Goal: Task Accomplishment & Management: Use online tool/utility

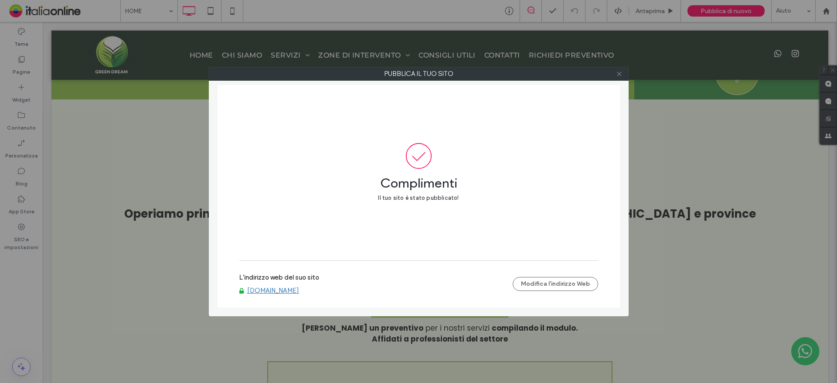
click at [621, 71] on icon at bounding box center [619, 74] width 7 height 7
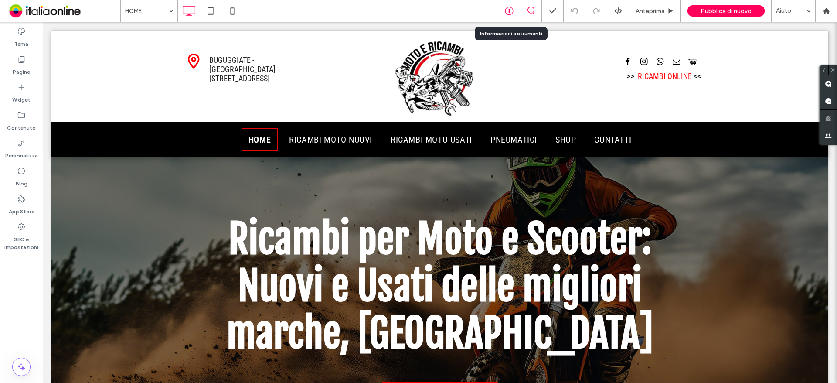
click at [501, 7] on div at bounding box center [508, 11] width 21 height 9
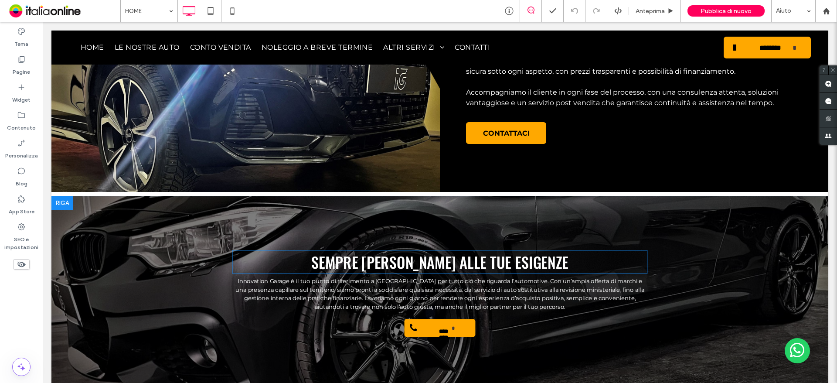
scroll to position [1003, 0]
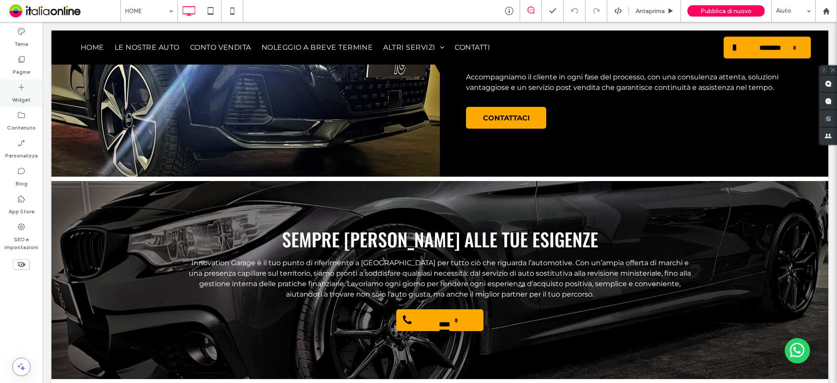
drag, startPoint x: 24, startPoint y: 69, endPoint x: 27, endPoint y: 91, distance: 22.4
click at [23, 69] on label "Pagine" at bounding box center [21, 70] width 17 height 12
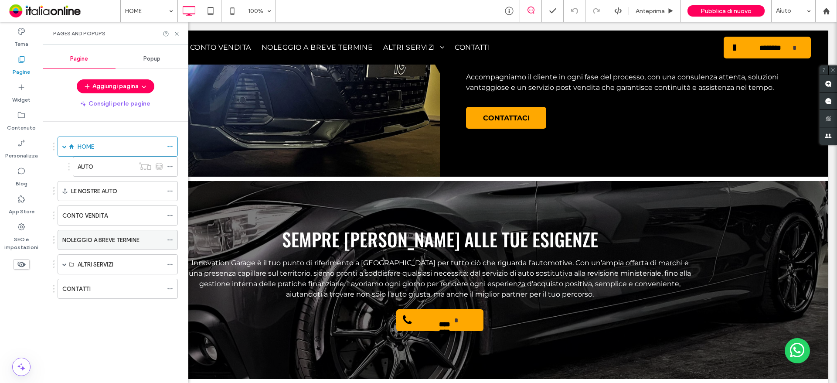
click at [89, 239] on label "NOLEGGIO A BREVE TERMINE" at bounding box center [100, 239] width 77 height 15
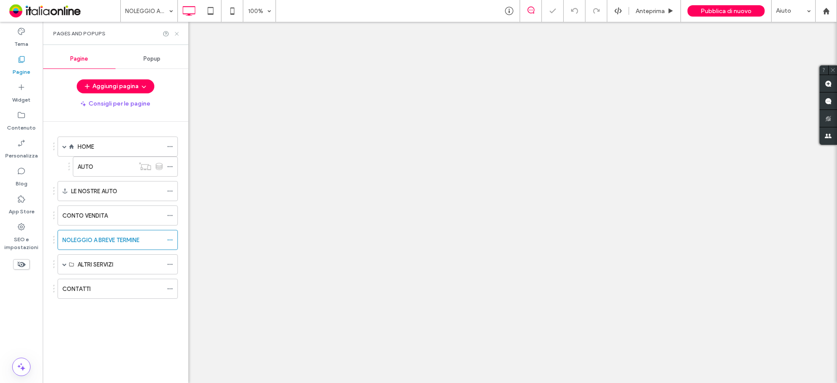
click at [176, 36] on icon at bounding box center [177, 34] width 7 height 7
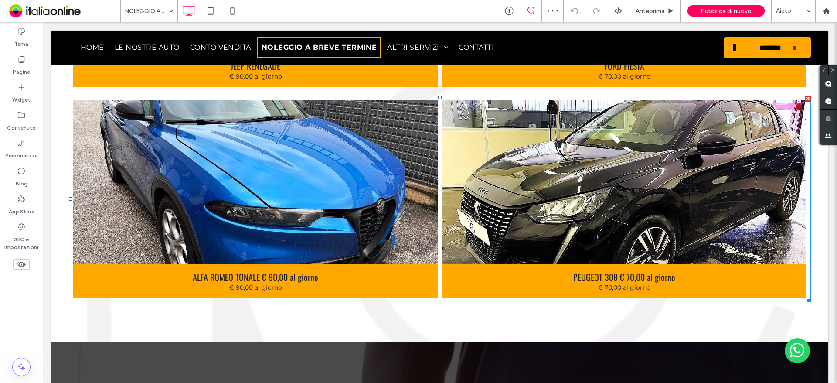
scroll to position [1046, 0]
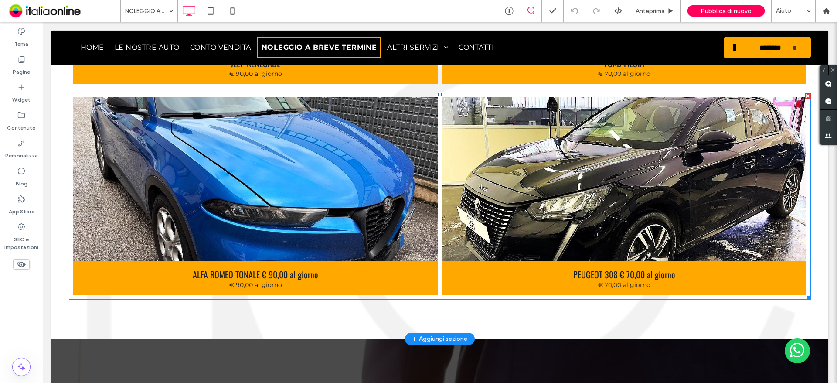
click at [278, 271] on h3 "ALFA ROMEO TONALE € 90,00 al giorno" at bounding box center [256, 274] width 126 height 13
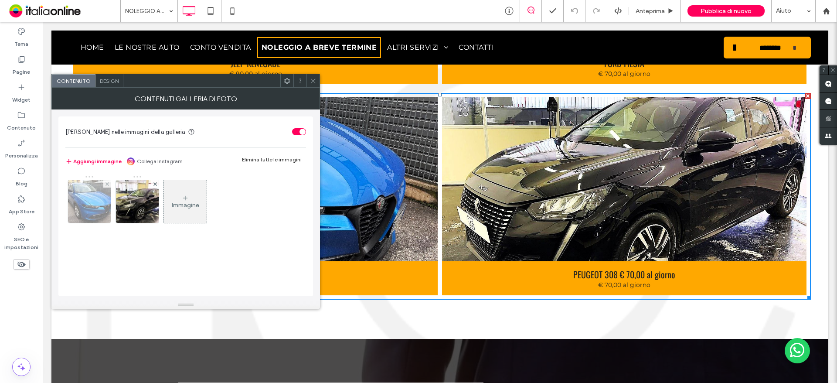
click at [88, 188] on img at bounding box center [89, 201] width 57 height 43
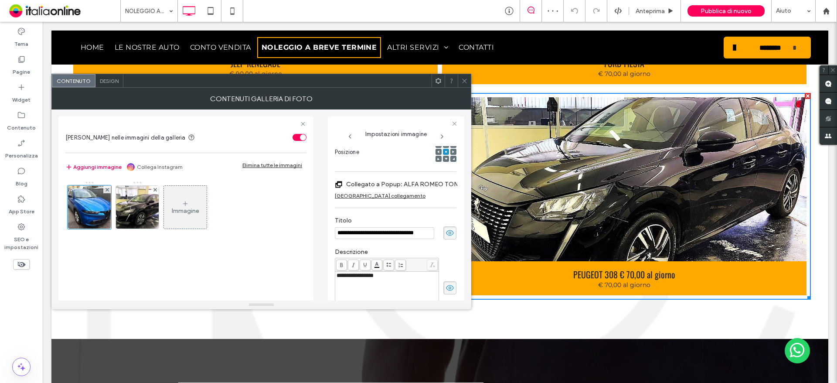
scroll to position [128, 17]
drag, startPoint x: 387, startPoint y: 235, endPoint x: 448, endPoint y: 229, distance: 61.3
click at [448, 229] on div "**********" at bounding box center [396, 223] width 123 height 154
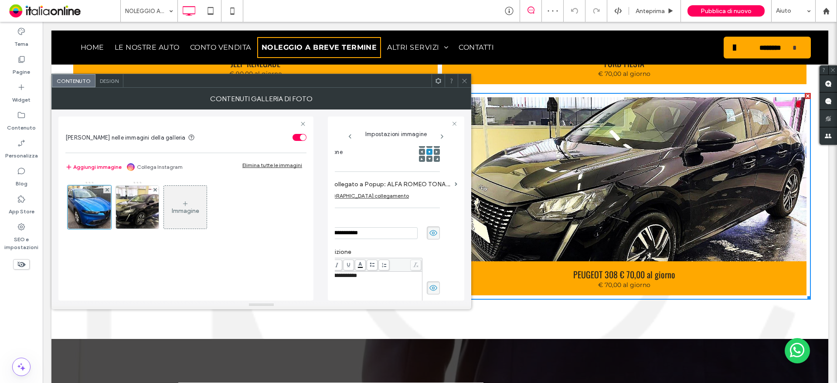
scroll to position [0, 0]
type input "**********"
click at [133, 205] on img at bounding box center [136, 207] width 55 height 43
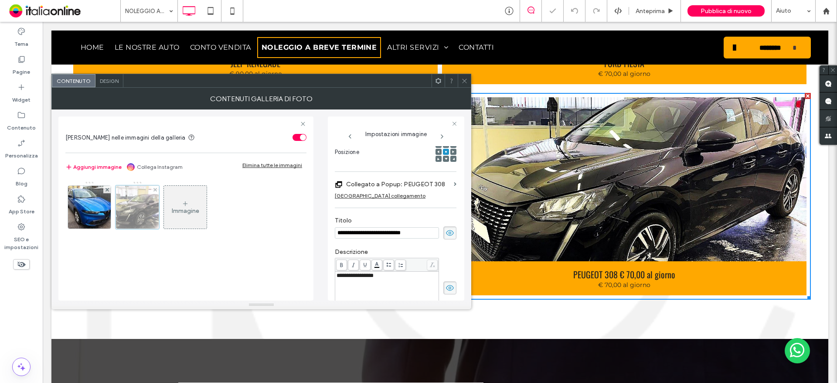
scroll to position [128, 0]
drag, startPoint x: 412, startPoint y: 236, endPoint x: 439, endPoint y: 236, distance: 27.0
click at [439, 236] on div "**********" at bounding box center [396, 232] width 122 height 13
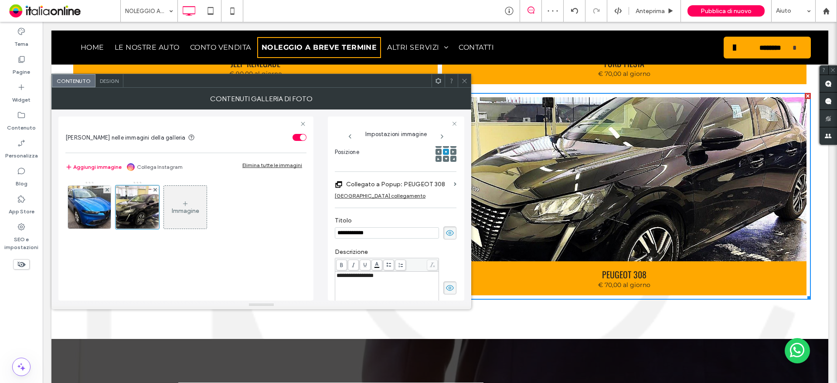
type input "**********"
click at [586, 185] on link at bounding box center [624, 179] width 386 height 174
drag, startPoint x: 490, startPoint y: 319, endPoint x: 491, endPoint y: 266, distance: 53.2
click at [490, 319] on div "LE NOSTRE PROPOSTE PER IL NOLEGGIO A BREVE TERMINE Per eventuali richieste di n…" at bounding box center [439, 46] width 777 height 583
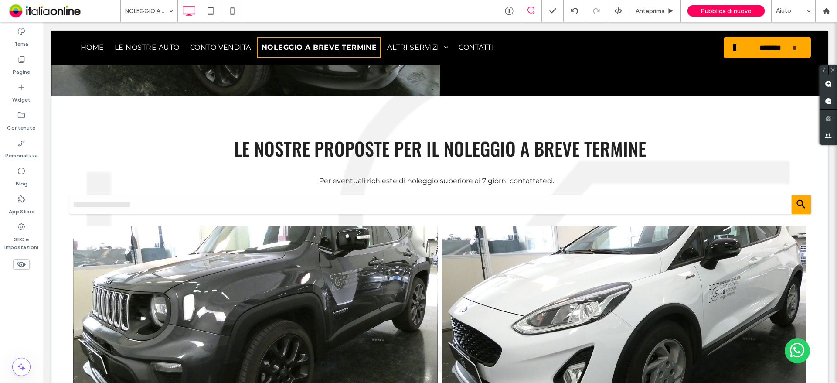
scroll to position [698, 0]
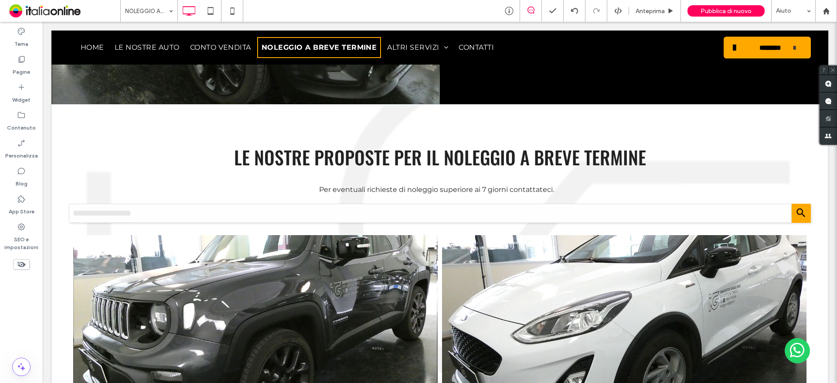
click at [428, 187] on span "Per eventuali richieste di noleggio superiore ai 7 giorni contattateci." at bounding box center [436, 189] width 235 height 8
click at [412, 192] on span "Per eventuali richieste di noleggio superiore ai 7 giorni contattateci." at bounding box center [436, 189] width 235 height 8
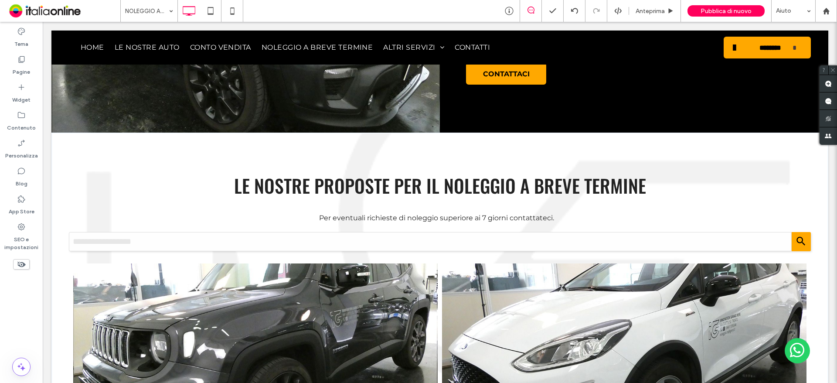
scroll to position [654, 0]
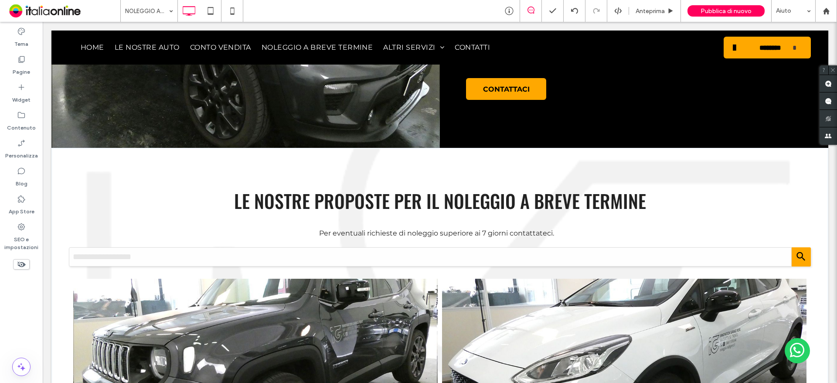
click at [389, 201] on span "LE NOSTRE PROPOSTE PER IL NOLEGGIO A BREVE TERMINE" at bounding box center [440, 200] width 412 height 27
drag, startPoint x: 459, startPoint y: 88, endPoint x: 465, endPoint y: 87, distance: 5.7
click at [459, 88] on div "NOLEGGIA LA TUA AUTO A TRENTO Innovation Garage Rent è la scelta migliore per i…" at bounding box center [634, 26] width 388 height 244
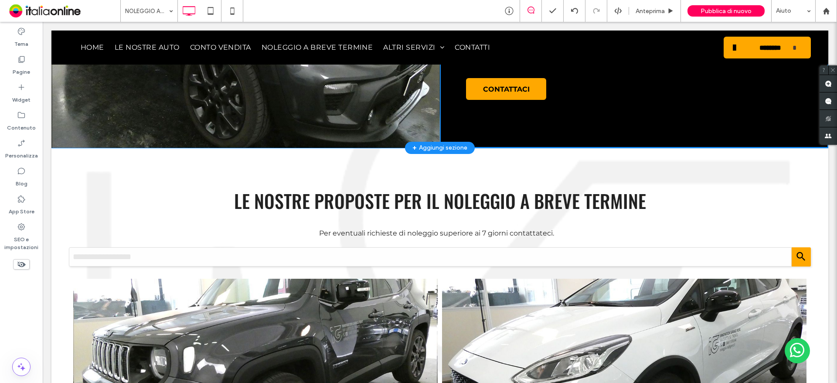
click at [394, 100] on div "Click To Paste" at bounding box center [245, 26] width 388 height 244
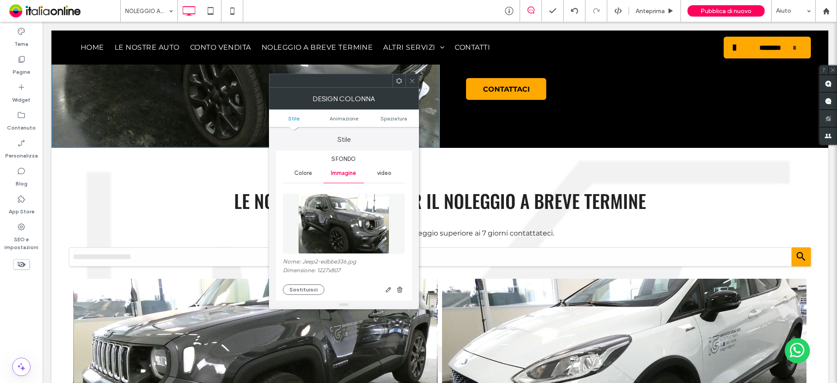
click at [454, 205] on span "LE NOSTRE PROPOSTE PER IL NOLEGGIO A BREVE TERMINE" at bounding box center [440, 200] width 412 height 27
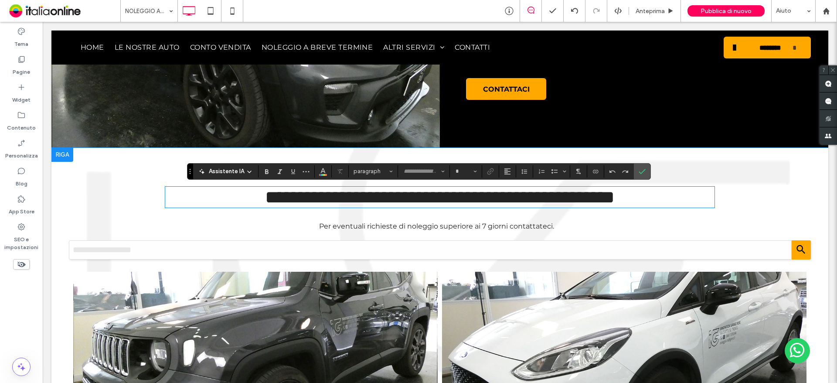
type input "******"
type input "**"
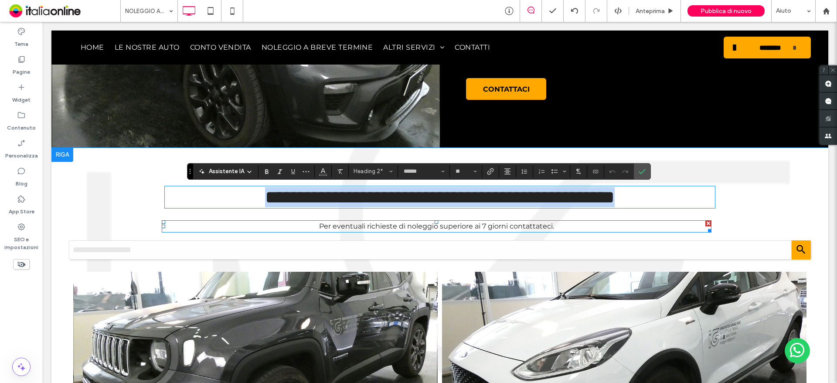
click at [431, 230] on span "Per eventuali richieste di noleggio superiore ai 7 giorni contattateci." at bounding box center [436, 226] width 235 height 8
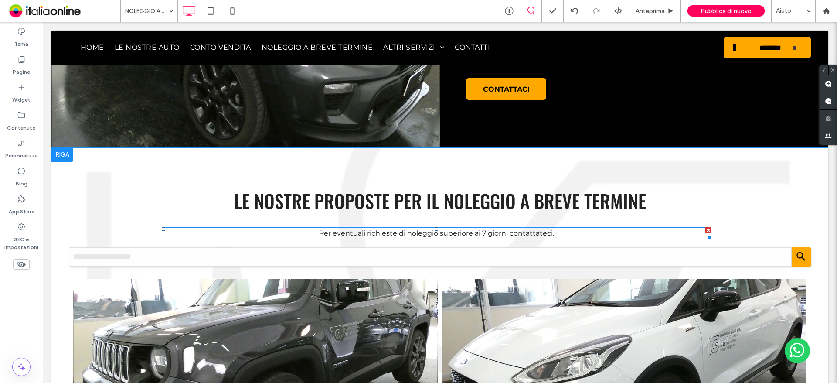
click at [332, 232] on span "Per eventuali richieste di noleggio superiore ai 7 giorni contattateci." at bounding box center [436, 233] width 235 height 8
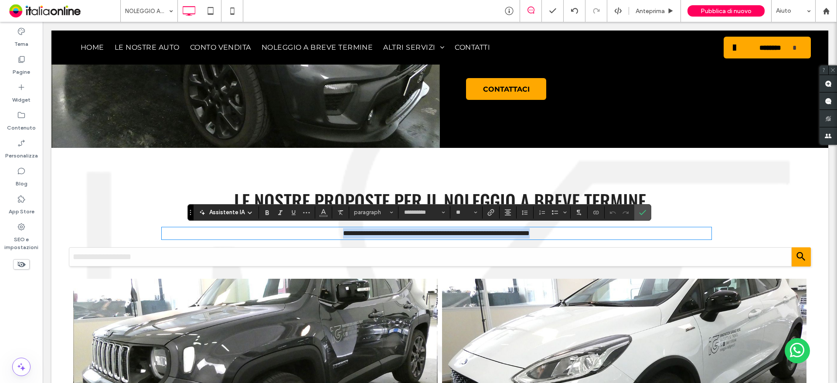
click at [315, 232] on p "**********" at bounding box center [437, 233] width 550 height 10
drag, startPoint x: 315, startPoint y: 232, endPoint x: 305, endPoint y: 230, distance: 10.5
click at [305, 230] on p "**********" at bounding box center [437, 233] width 550 height 10
drag, startPoint x: 316, startPoint y: 232, endPoint x: 296, endPoint y: 229, distance: 20.2
click at [296, 229] on p "**********" at bounding box center [437, 233] width 550 height 10
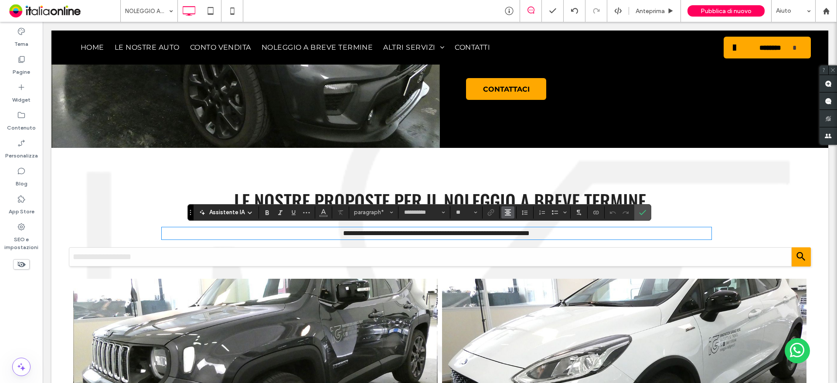
click at [511, 214] on button "Allineamento" at bounding box center [507, 212] width 13 height 12
click at [506, 229] on span "ui.textEditor.alignment.left" at bounding box center [506, 226] width 4 height 13
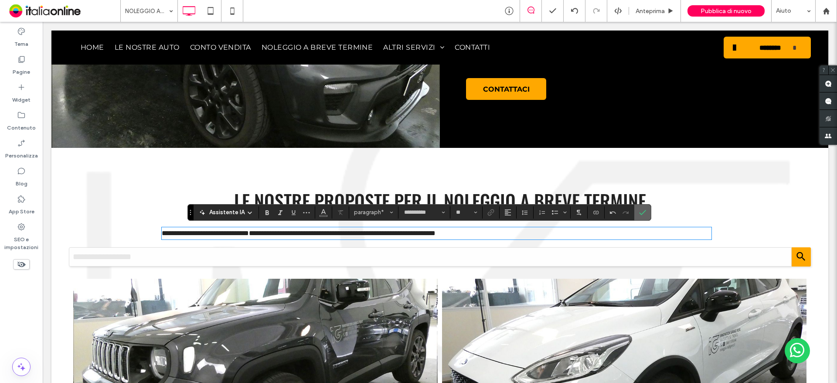
click at [640, 210] on icon "Conferma" at bounding box center [642, 212] width 7 height 7
click at [642, 209] on icon "Conferma" at bounding box center [642, 212] width 7 height 7
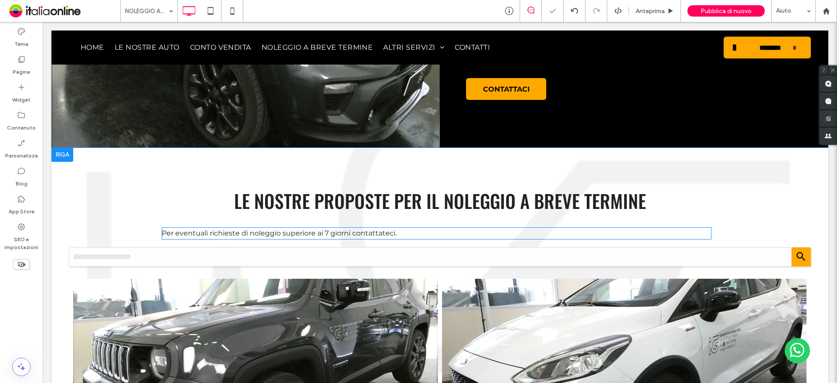
click at [254, 236] on span "Per eventuali richieste di noleggio superiore ai 7 giorni contattateci." at bounding box center [279, 233] width 235 height 8
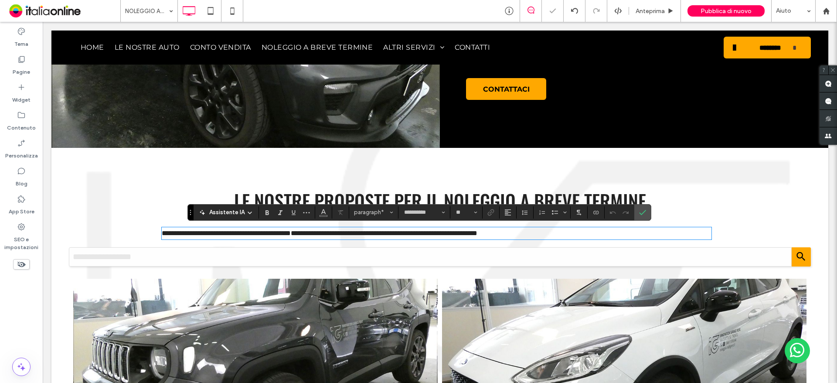
click at [241, 232] on span "**********" at bounding box center [320, 233] width 316 height 7
click at [637, 215] on label "Conferma" at bounding box center [642, 212] width 13 height 16
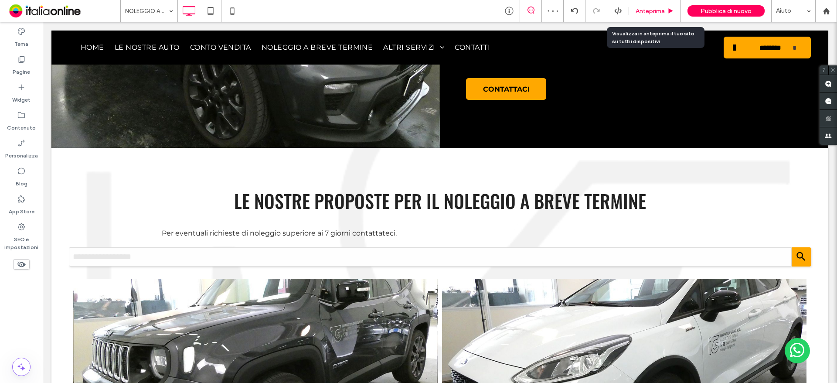
click at [643, 15] on div "Anteprima" at bounding box center [655, 11] width 52 height 22
click at [650, 10] on span "Anteprima" at bounding box center [650, 10] width 29 height 7
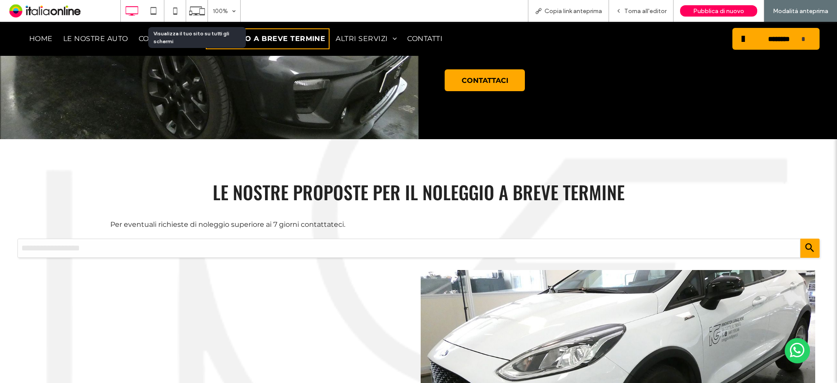
drag, startPoint x: 199, startPoint y: 12, endPoint x: 214, endPoint y: 25, distance: 19.5
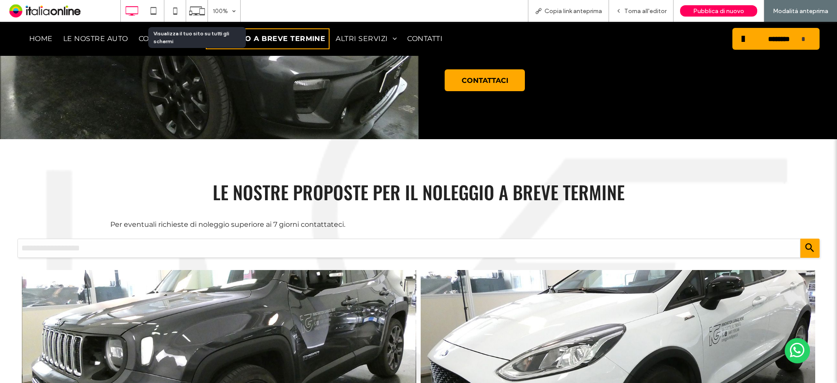
click at [199, 12] on icon at bounding box center [197, 11] width 17 height 17
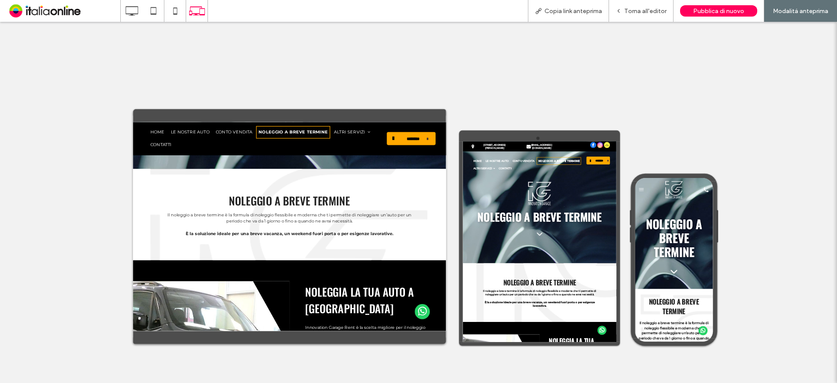
click at [383, 139] on span "NOLEGGIO A BREVE TERMINE" at bounding box center [401, 138] width 116 height 10
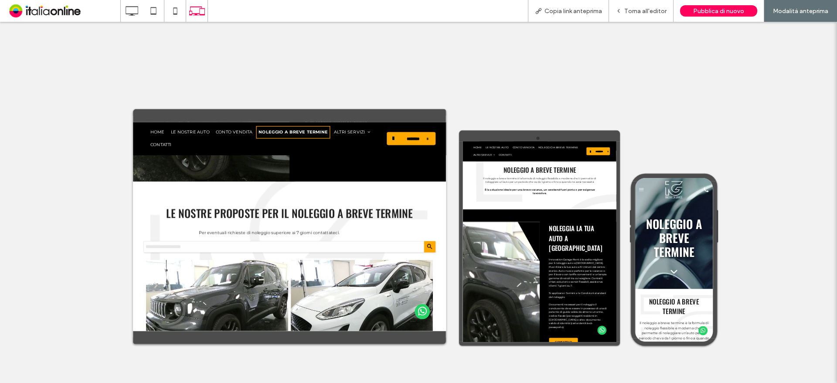
scroll to position [349, 0]
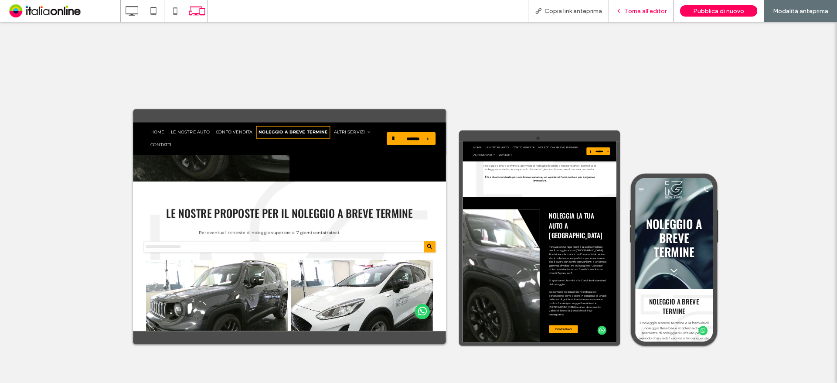
click at [635, 3] on div "Torna all'editor" at bounding box center [641, 11] width 65 height 22
click at [627, 10] on span "Torna all'editor" at bounding box center [645, 10] width 42 height 7
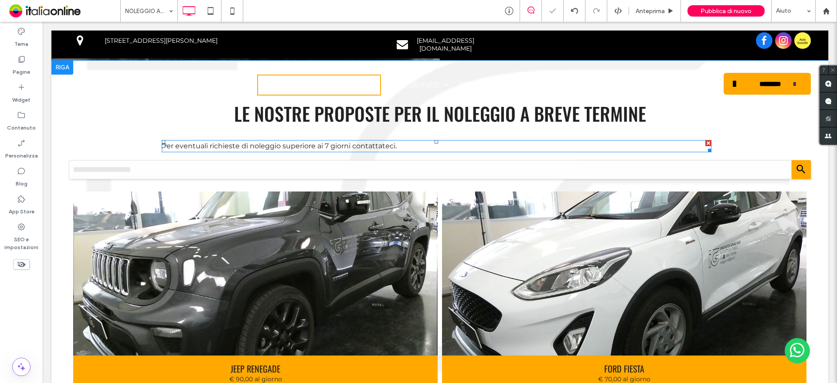
click at [526, 141] on p "Per eventuali richieste di noleggio superiore ai 7 giorni contattateci." at bounding box center [437, 146] width 550 height 10
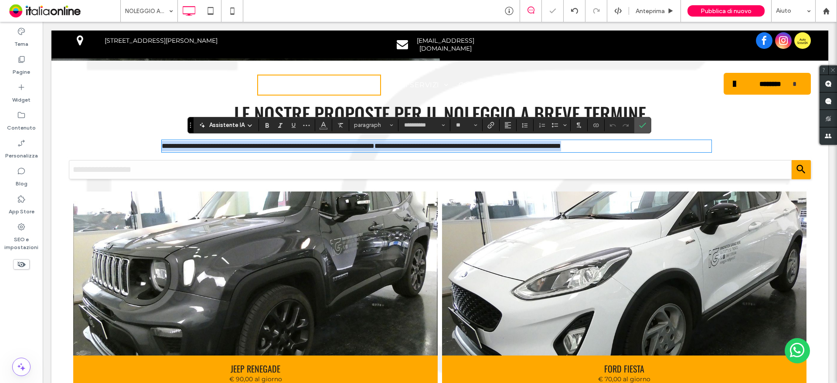
click at [544, 144] on span "**********" at bounding box center [361, 146] width 399 height 7
drag, startPoint x: 544, startPoint y: 144, endPoint x: 308, endPoint y: 142, distance: 235.9
click at [308, 143] on span "**********" at bounding box center [361, 146] width 399 height 7
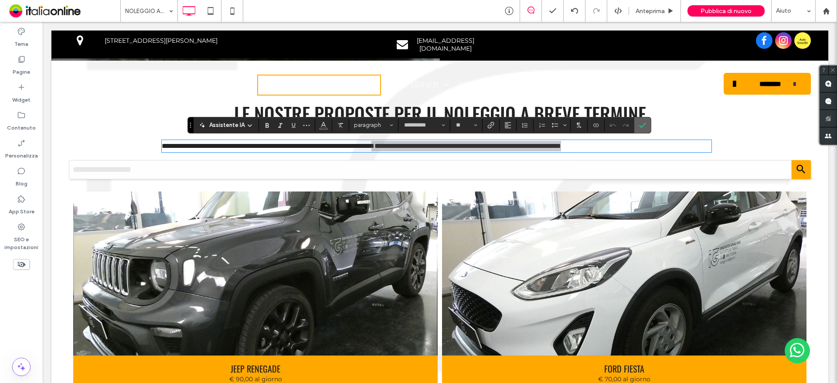
click at [649, 123] on section at bounding box center [642, 125] width 17 height 16
click at [643, 123] on icon "Conferma" at bounding box center [642, 125] width 7 height 7
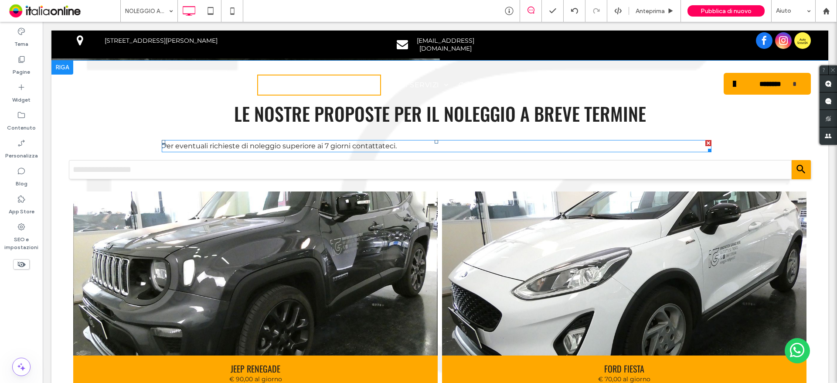
click at [707, 141] on div at bounding box center [708, 143] width 6 height 6
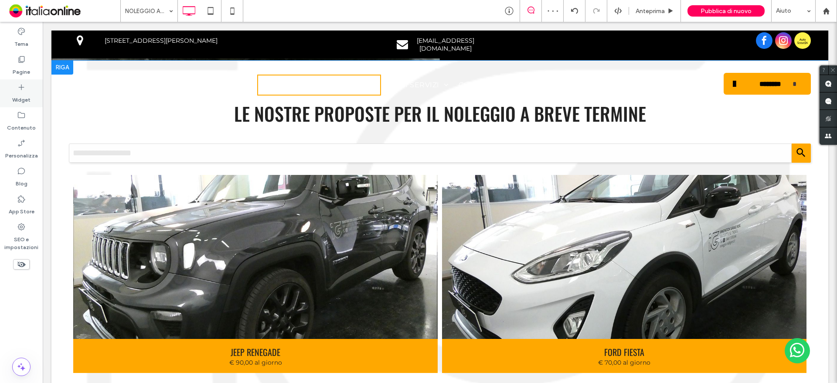
click at [11, 106] on div "Widget" at bounding box center [21, 93] width 43 height 28
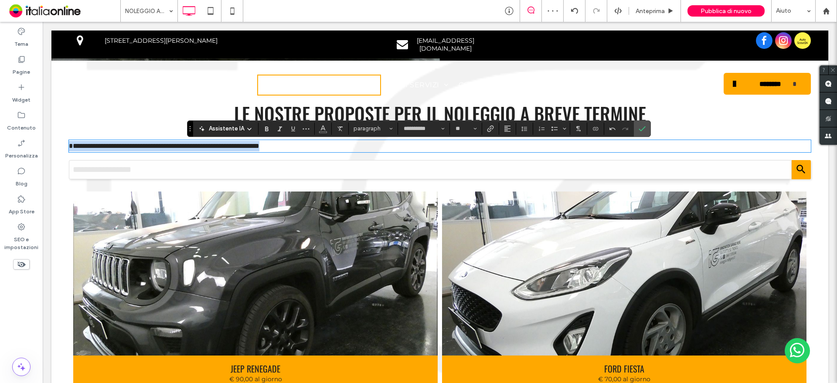
drag, startPoint x: 327, startPoint y: 149, endPoint x: 57, endPoint y: 142, distance: 270.4
click at [57, 142] on div "**********" at bounding box center [439, 352] width 777 height 583
click at [501, 126] on button "Allineamento" at bounding box center [507, 129] width 13 height 12
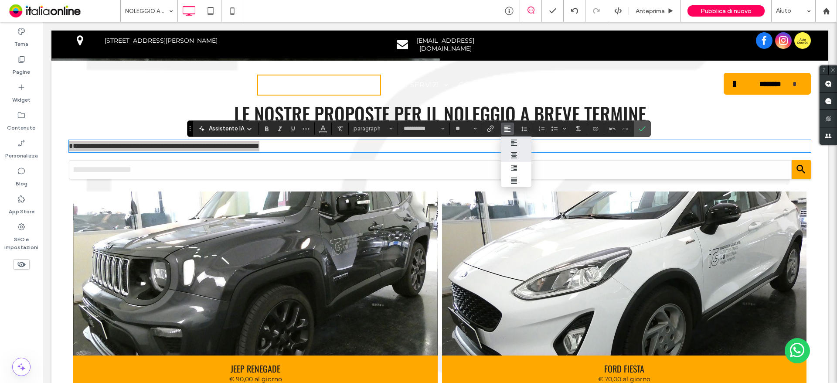
click at [508, 154] on label "ui.textEditor.alignment.center" at bounding box center [516, 155] width 31 height 13
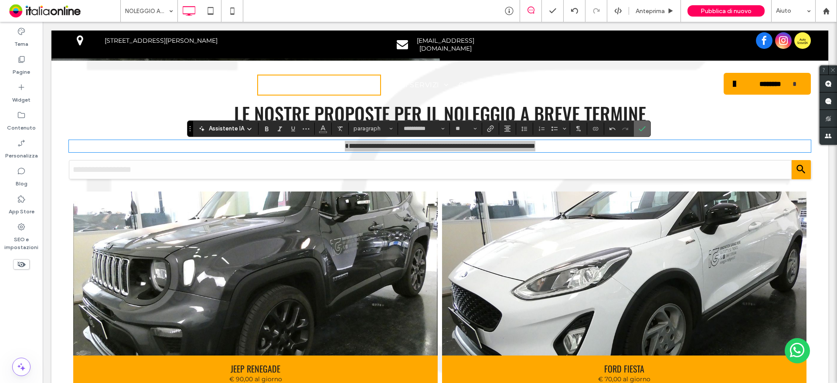
click at [639, 127] on icon "Conferma" at bounding box center [642, 128] width 7 height 7
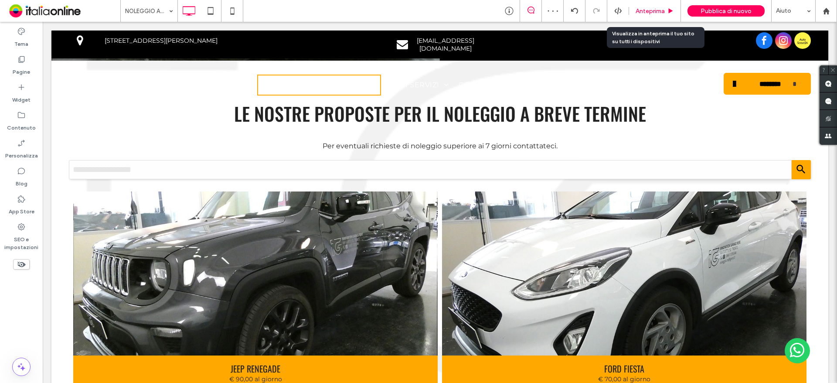
click at [643, 10] on span "Anteprima" at bounding box center [650, 10] width 29 height 7
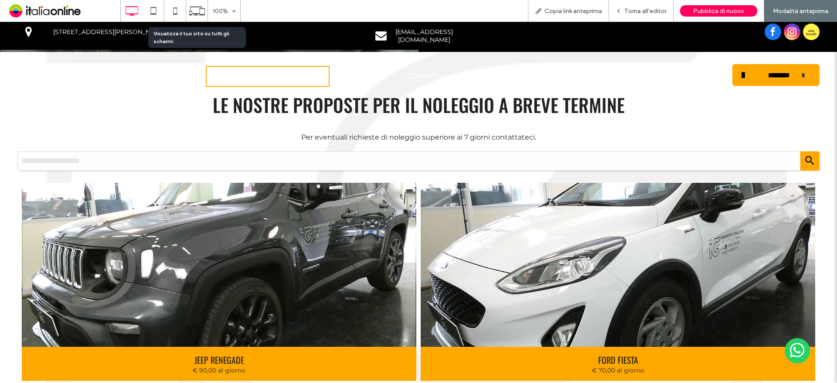
drag, startPoint x: 196, startPoint y: 9, endPoint x: 227, endPoint y: 17, distance: 32.0
click at [196, 9] on icon at bounding box center [197, 11] width 17 height 17
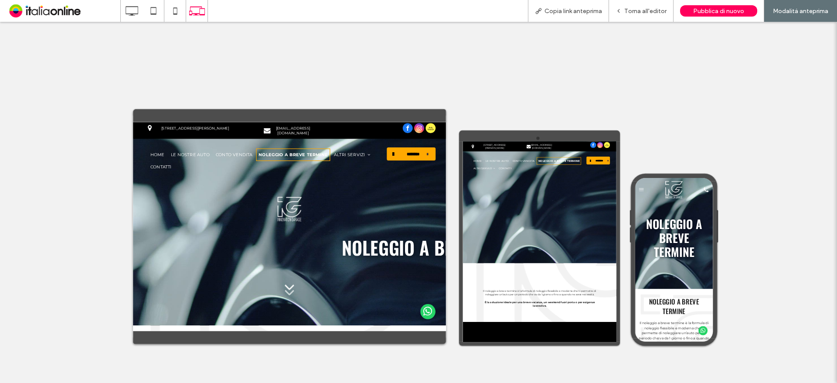
click at [369, 171] on span "NOLEGGIO A BREVE TERMINE" at bounding box center [401, 176] width 116 height 10
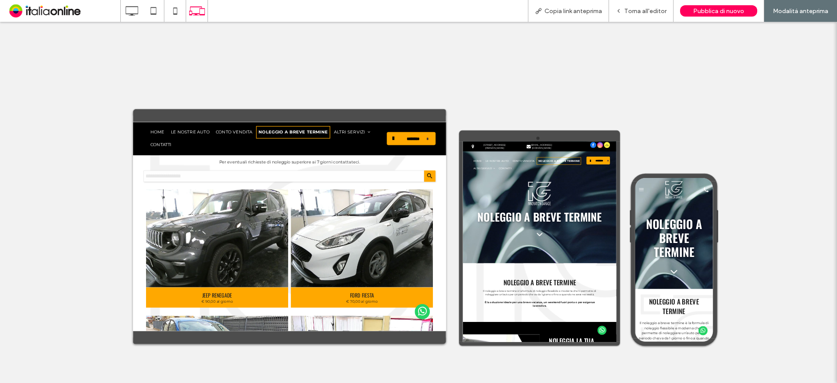
scroll to position [828, 0]
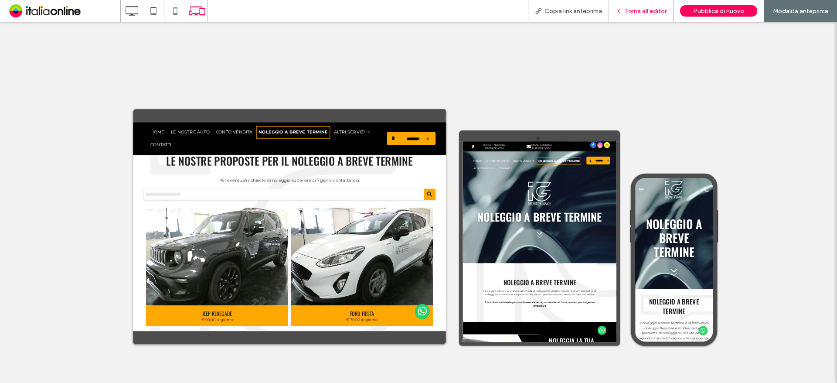
click at [630, 10] on span "Torna all'editor" at bounding box center [645, 10] width 42 height 7
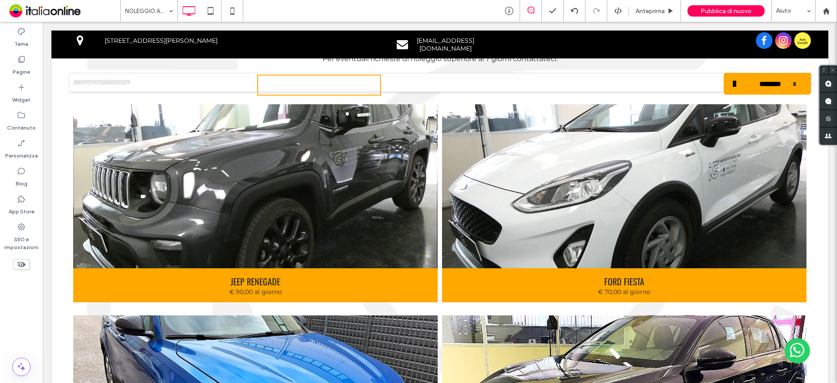
scroll to position [828, 0]
click at [23, 64] on label "Pagine" at bounding box center [21, 70] width 17 height 12
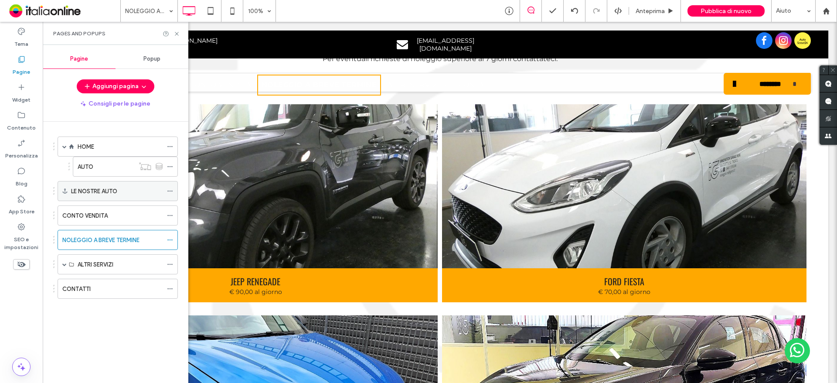
click at [116, 193] on label "LE NOSTRE AUTO" at bounding box center [94, 191] width 46 height 15
click at [175, 32] on use at bounding box center [176, 33] width 3 height 3
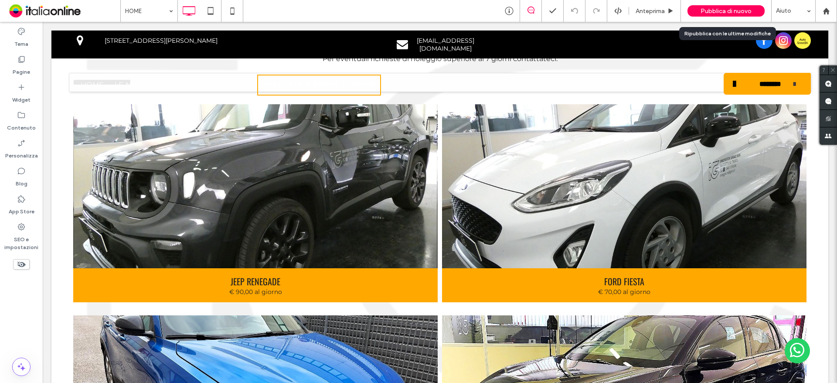
click at [708, 11] on span "Pubblica di nuovo" at bounding box center [726, 10] width 51 height 7
